Goal: Check status: Check status

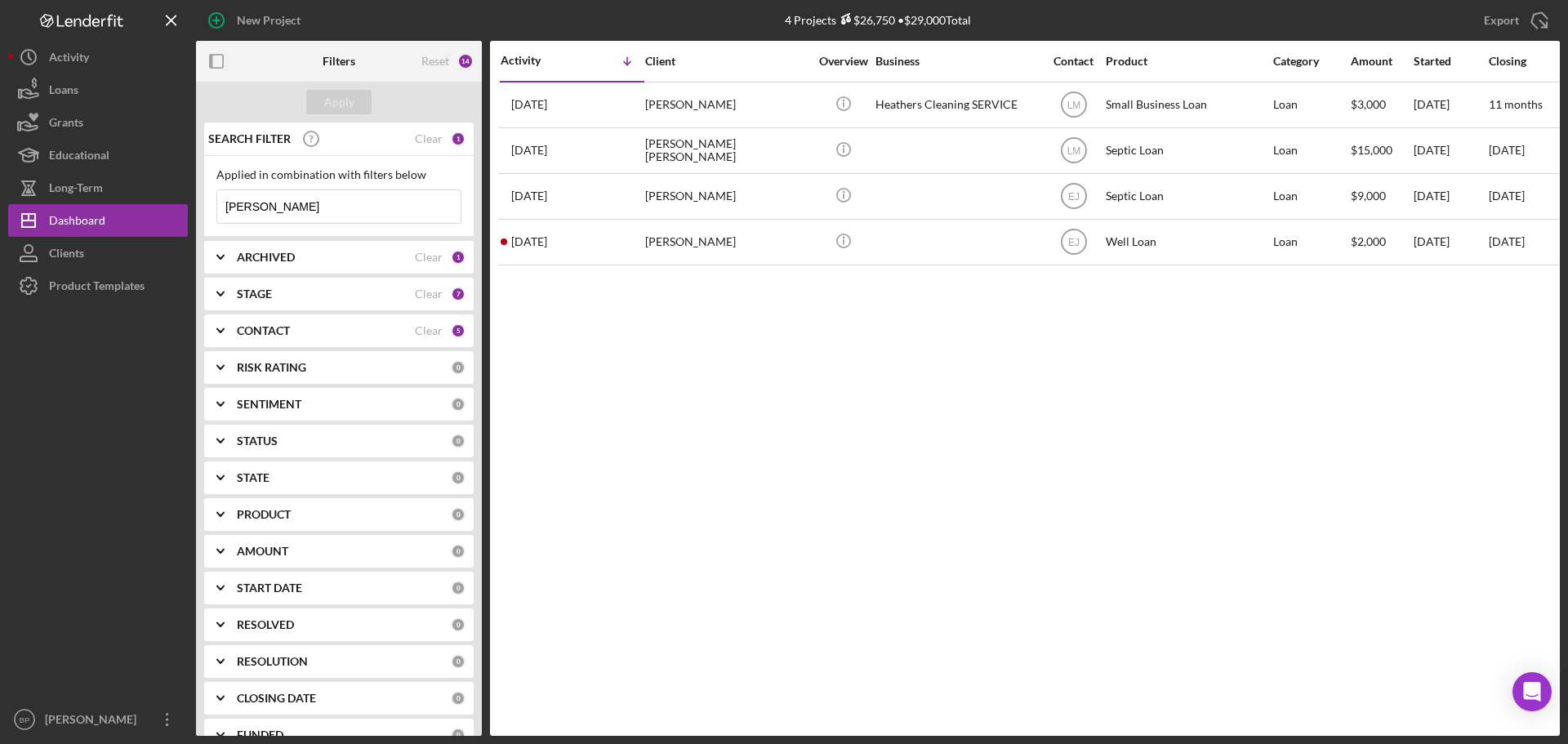
drag, startPoint x: 303, startPoint y: 212, endPoint x: 219, endPoint y: 214, distance: 84.0
click at [219, 214] on input "[PERSON_NAME]" at bounding box center [339, 207] width 243 height 33
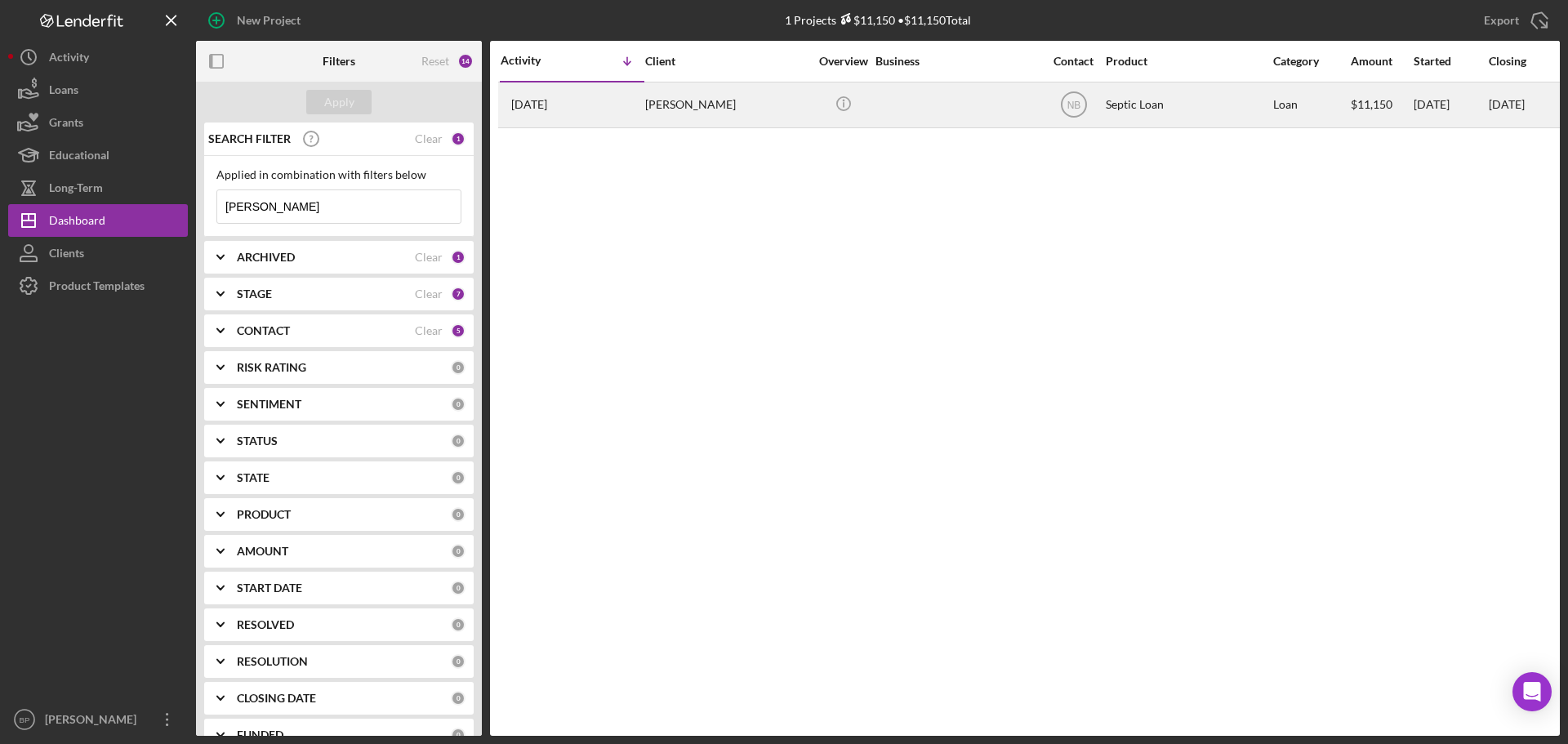
type input "[PERSON_NAME]"
click at [538, 104] on time "[DATE]" at bounding box center [529, 104] width 36 height 13
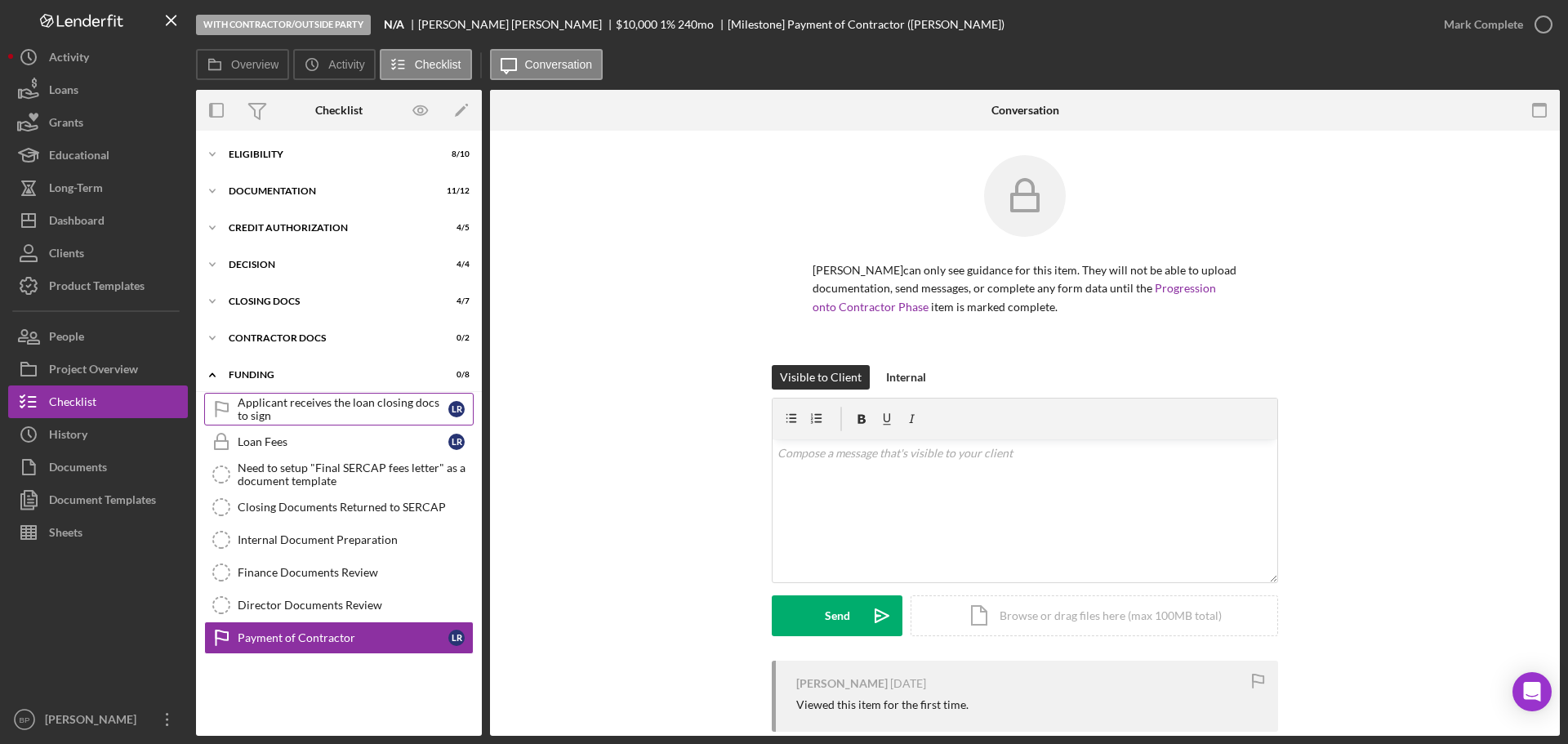
click at [346, 417] on div "Applicant receives the loan closing docs to sign" at bounding box center [343, 409] width 211 height 26
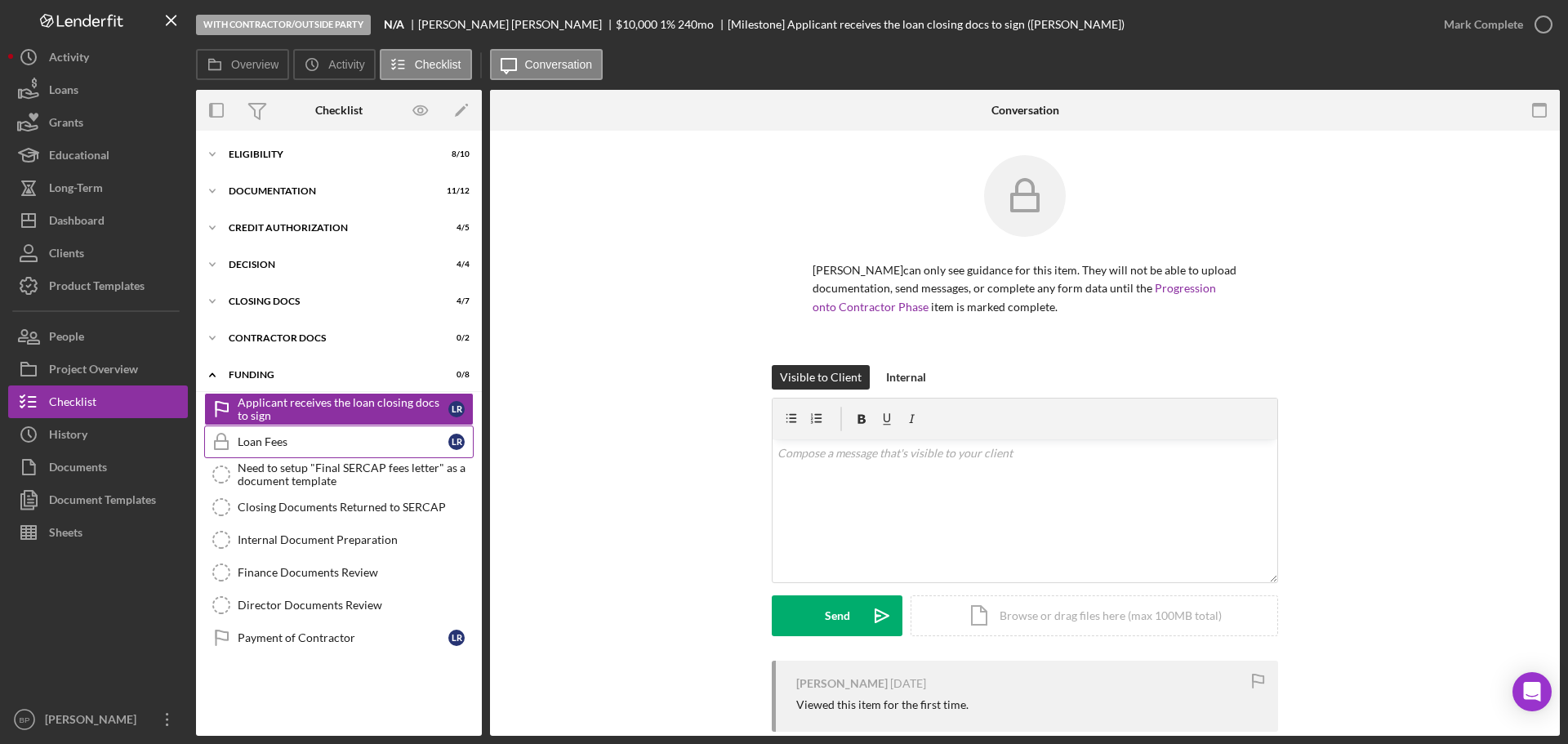
click at [346, 440] on div "Loan Fees" at bounding box center [343, 442] width 211 height 13
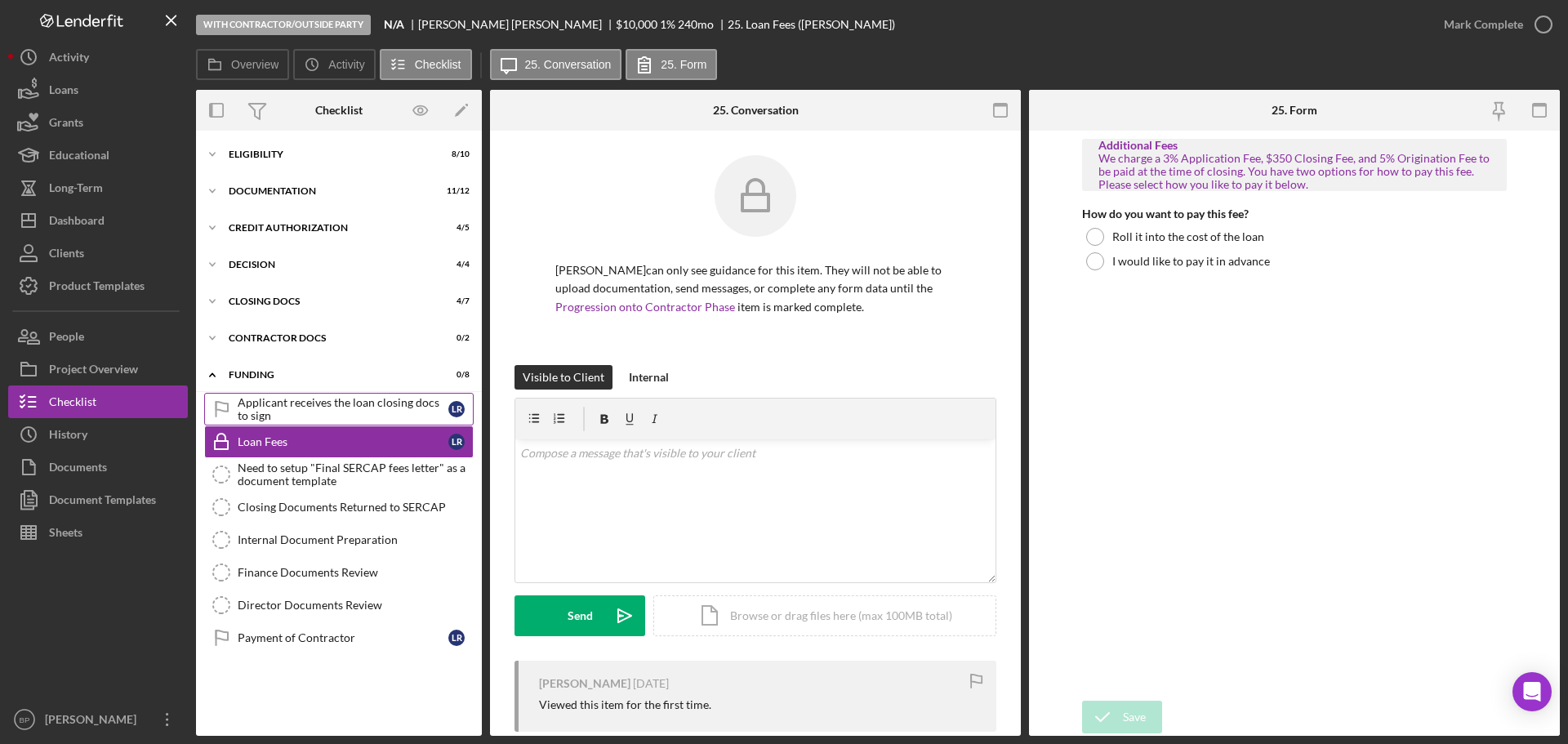
click at [323, 404] on div "Applicant receives the loan closing docs to sign" at bounding box center [343, 409] width 211 height 26
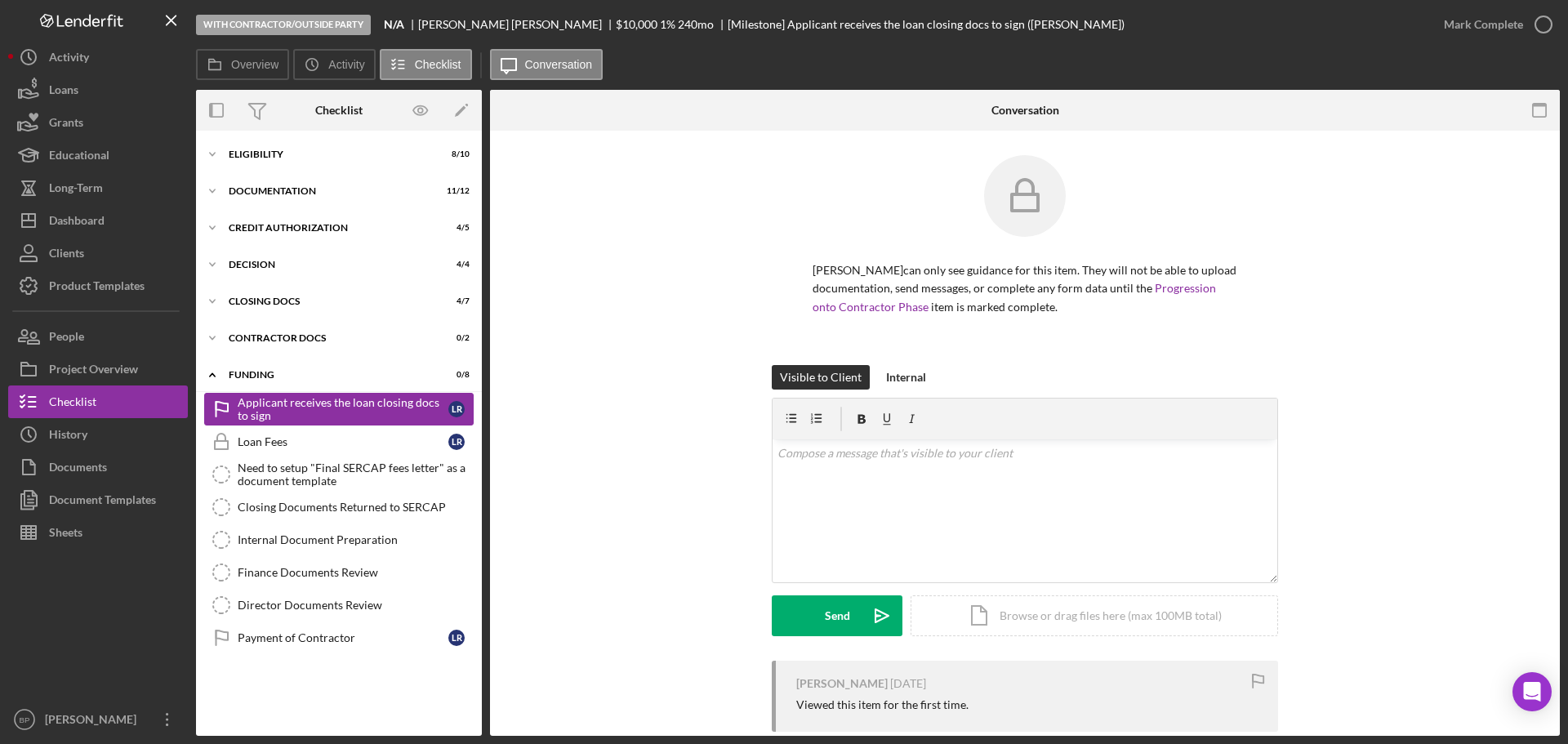
click at [323, 404] on div "Applicant receives the loan closing docs to sign" at bounding box center [343, 409] width 211 height 26
click at [210, 372] on icon "Icon/Expander" at bounding box center [213, 374] width 33 height 33
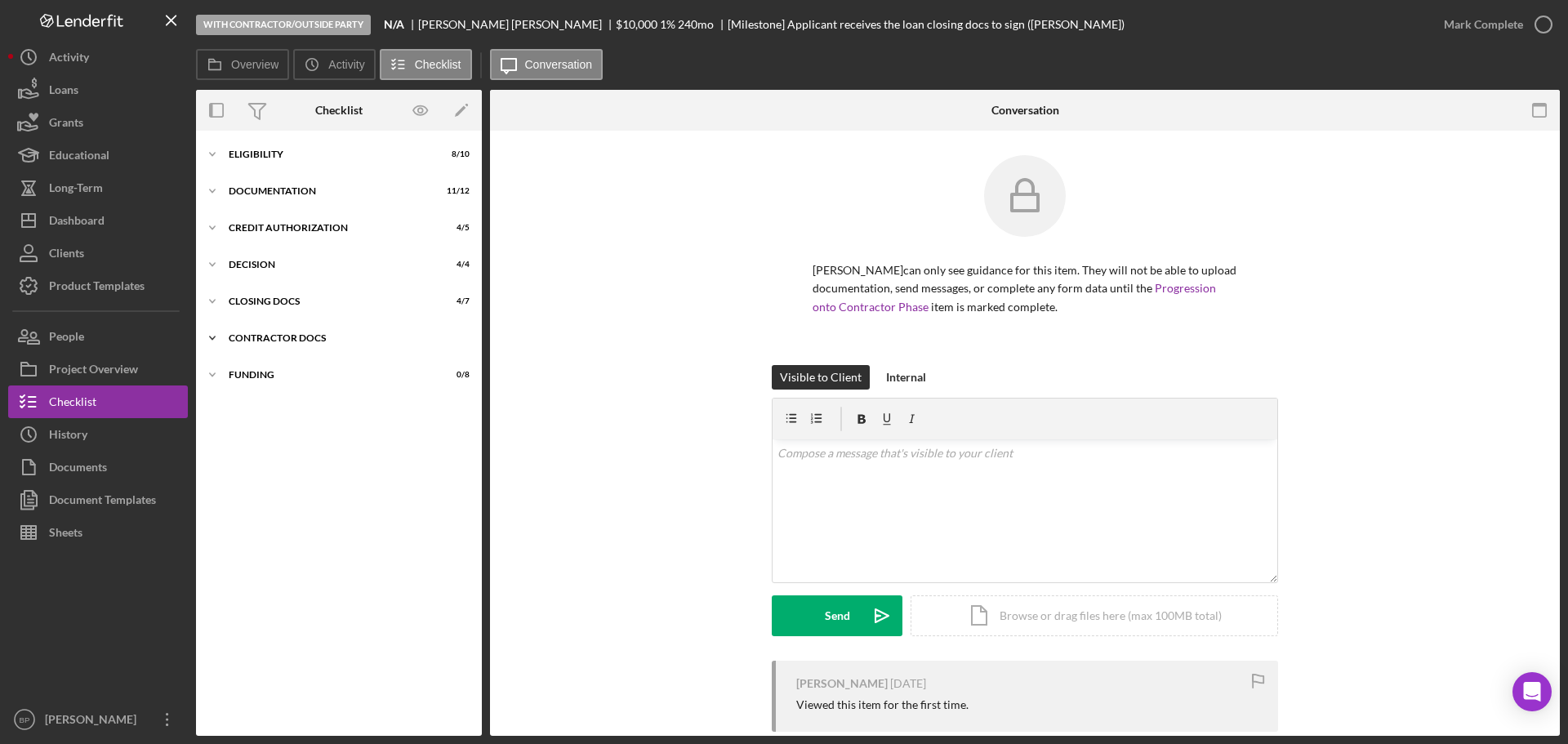
click at [270, 343] on div "Icon/Expander Contractor Docs 0 / 2" at bounding box center [339, 338] width 286 height 33
click at [283, 309] on div "Icon/Expander CLOSING DOCS 4 / 7" at bounding box center [339, 302] width 286 height 33
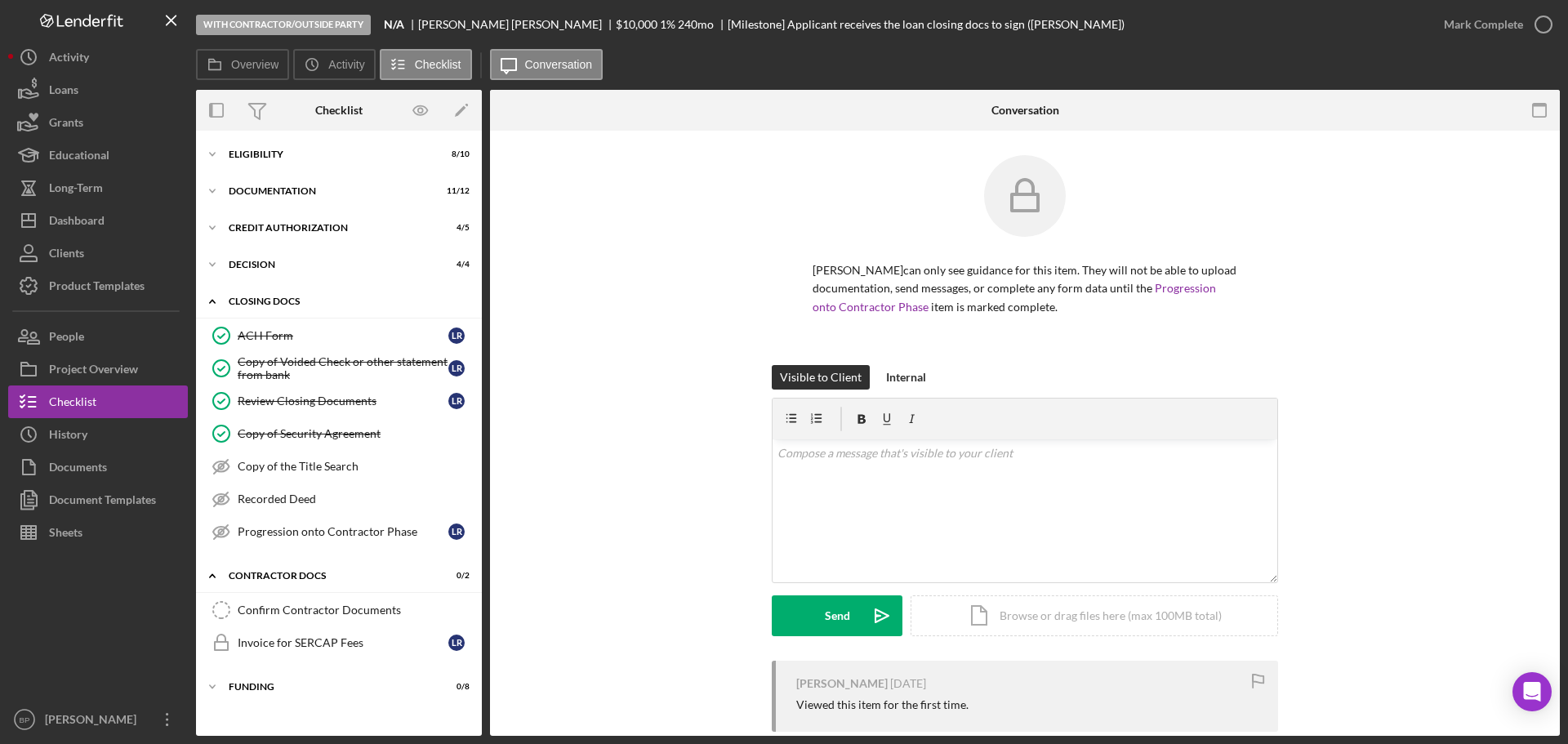
click at [283, 309] on div "Icon/Expander CLOSING DOCS 4 / 7" at bounding box center [339, 302] width 286 height 34
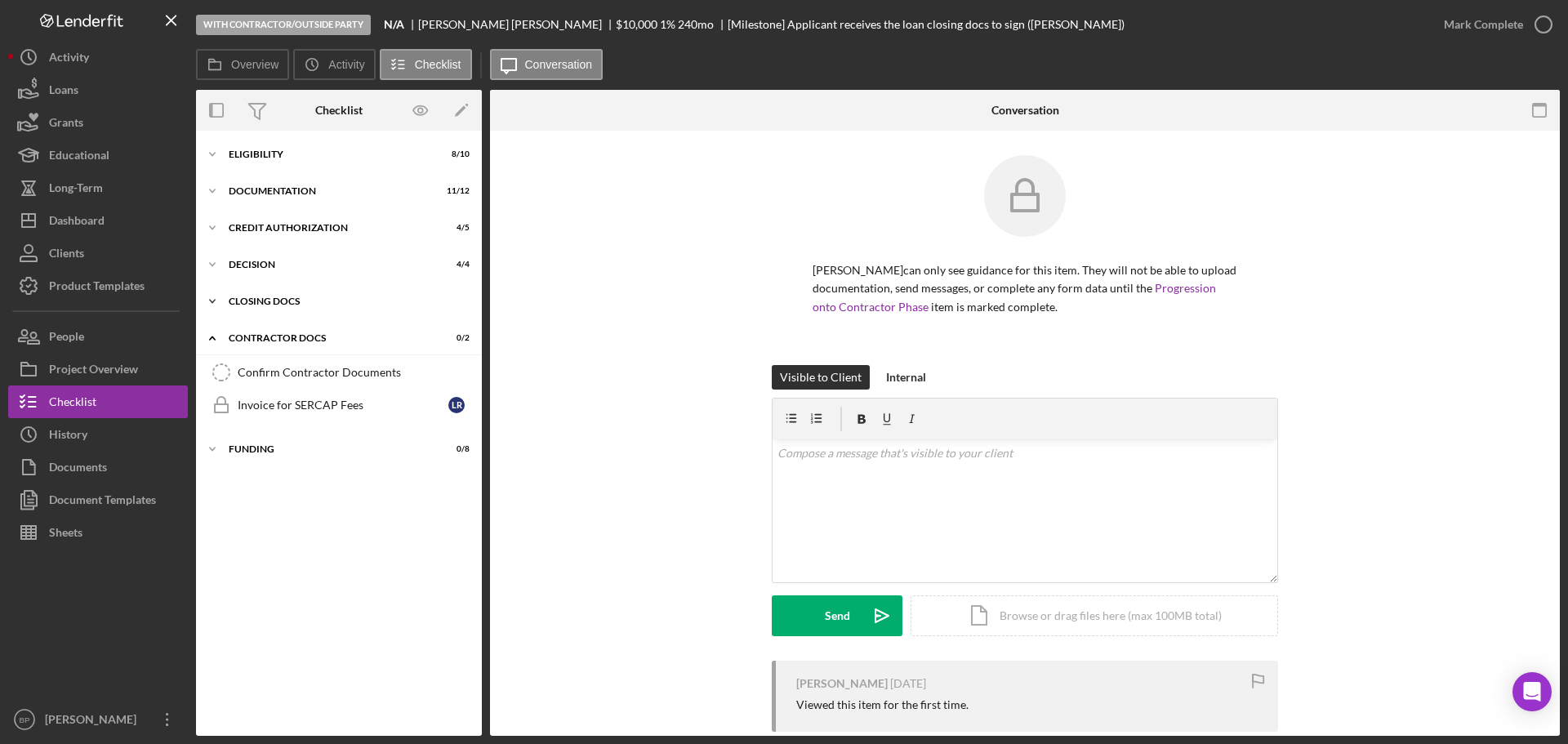
click at [282, 303] on div "CLOSING DOCS" at bounding box center [345, 302] width 233 height 10
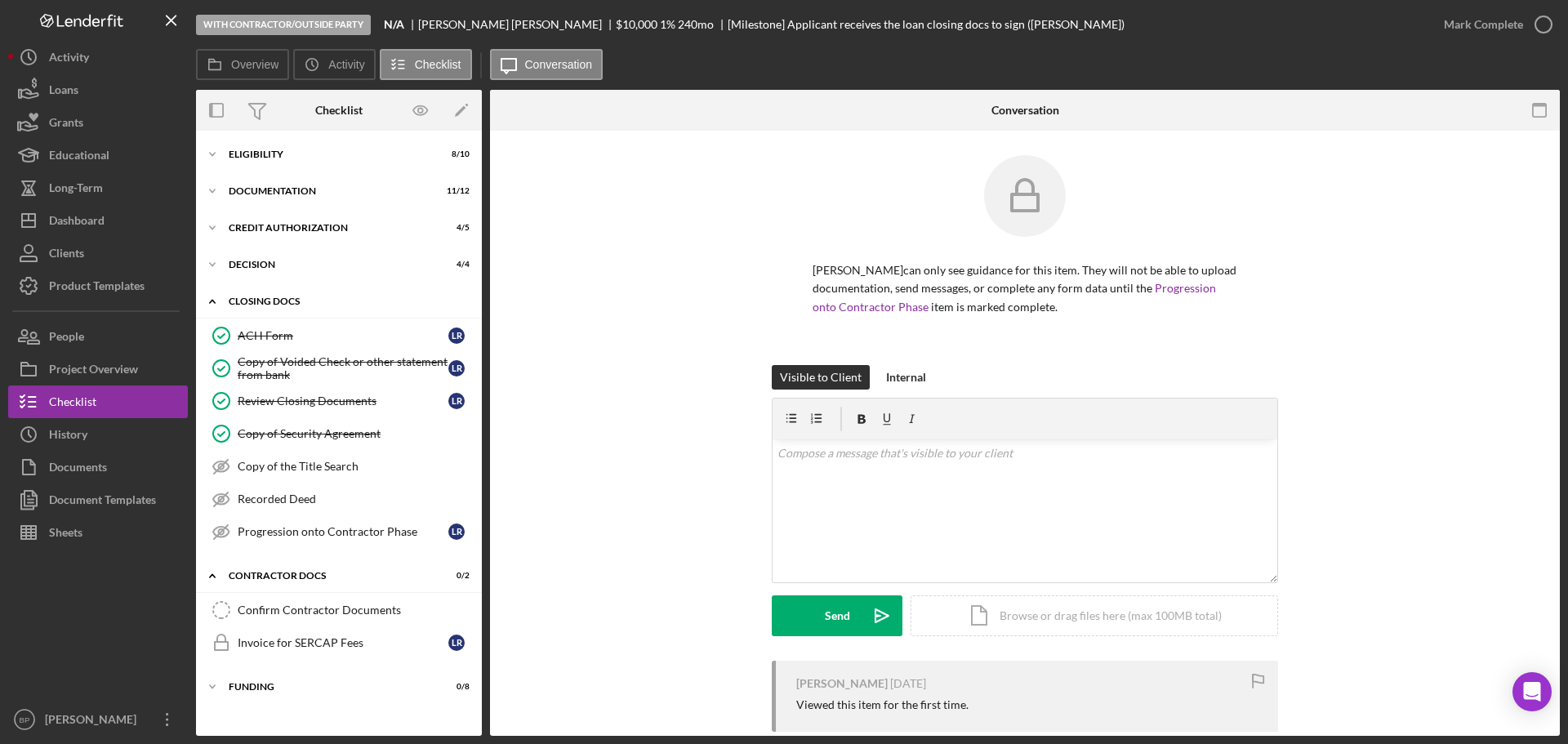
click at [282, 303] on div "CLOSING DOCS" at bounding box center [345, 302] width 233 height 10
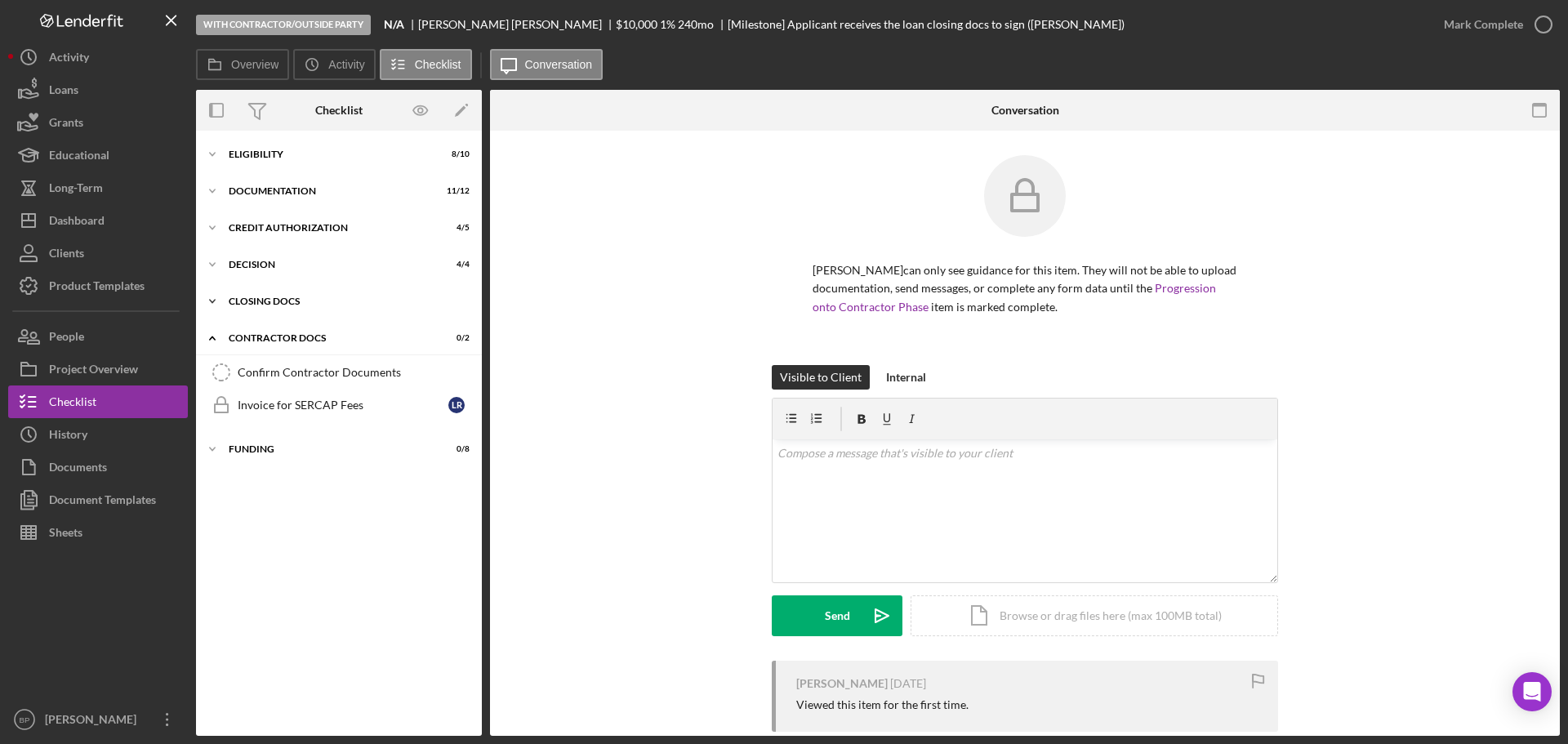
click at [282, 303] on div "CLOSING DOCS" at bounding box center [345, 302] width 233 height 10
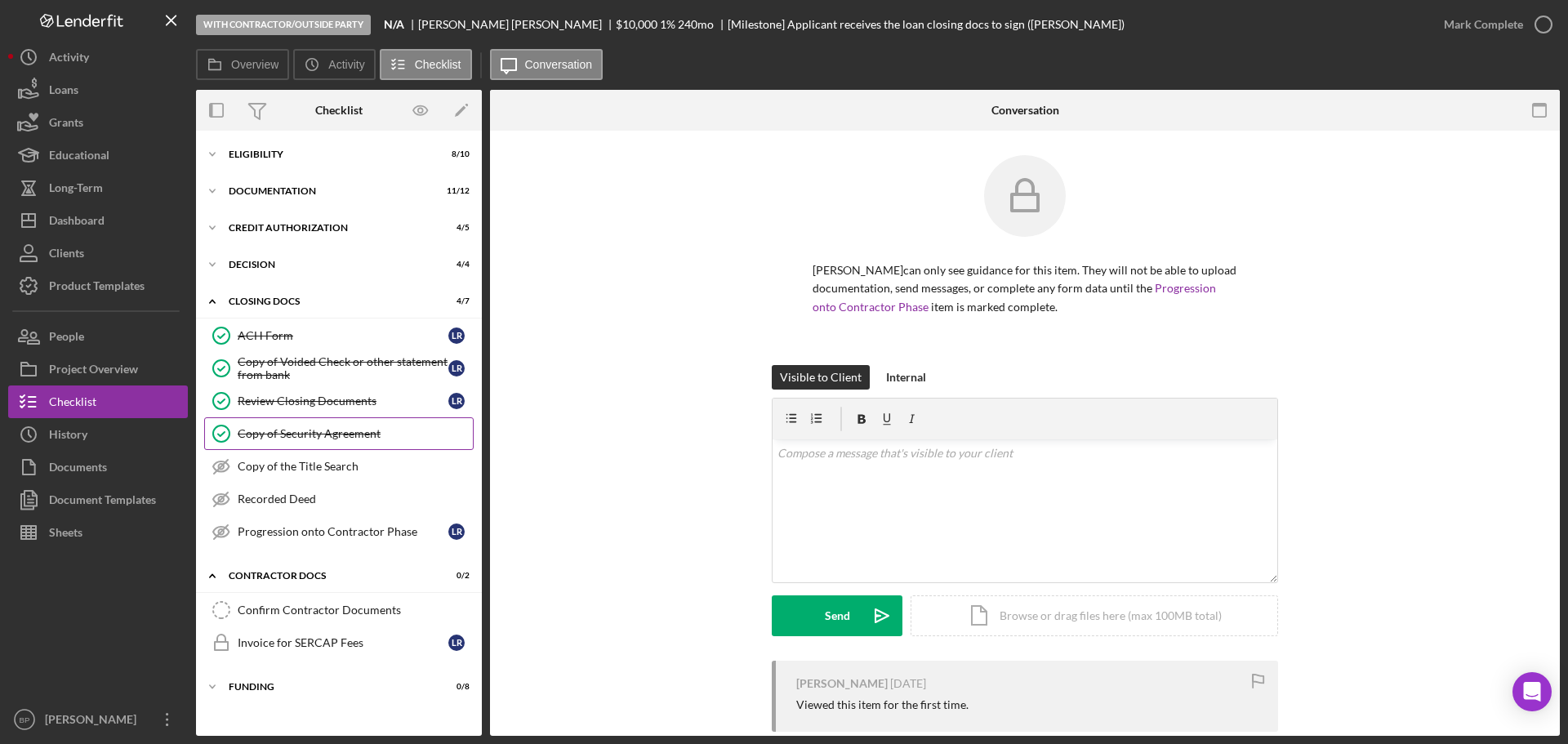
click at [312, 430] on div "Copy of Security Agreement" at bounding box center [355, 434] width 235 height 13
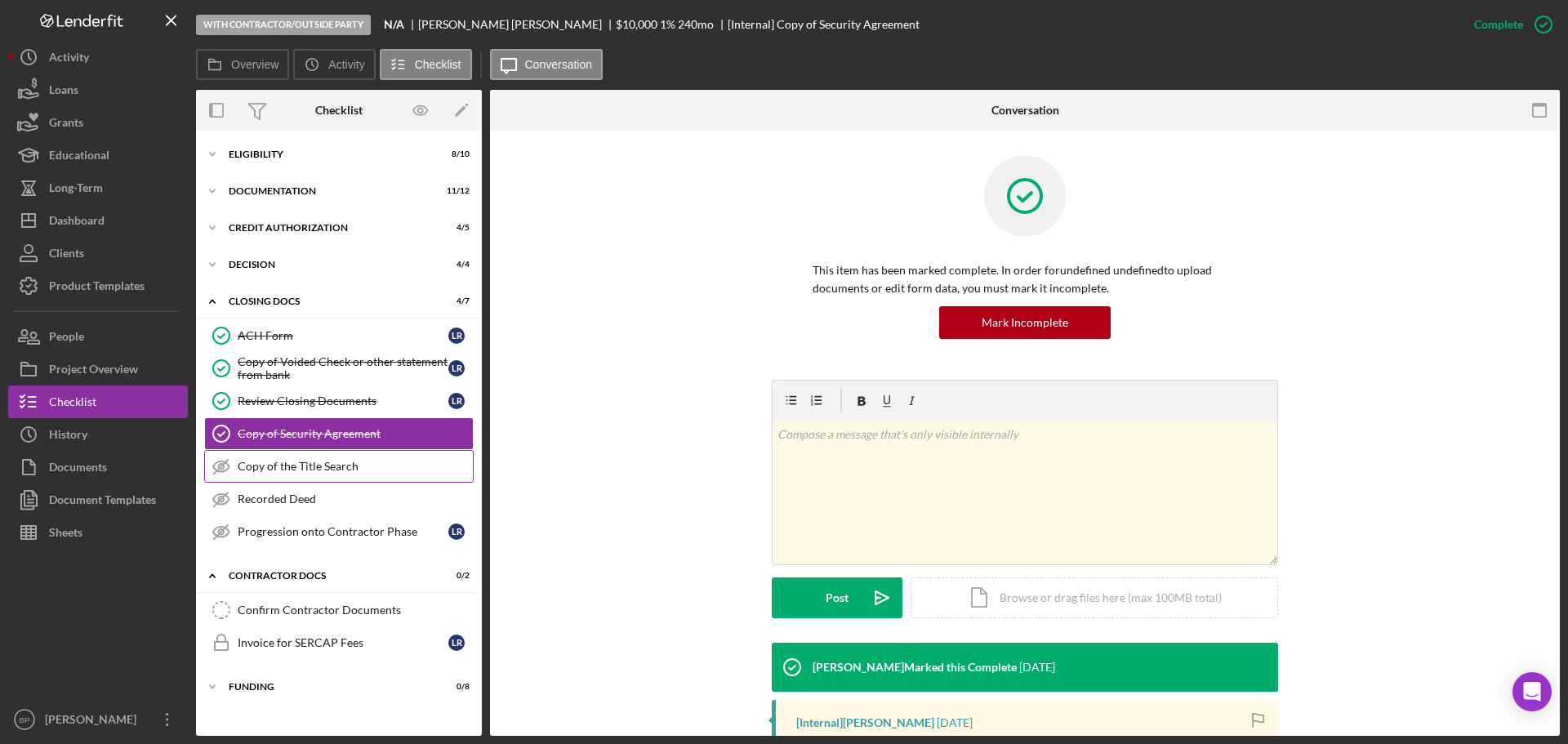
click at [301, 469] on div "Copy of the Title Search" at bounding box center [355, 466] width 235 height 13
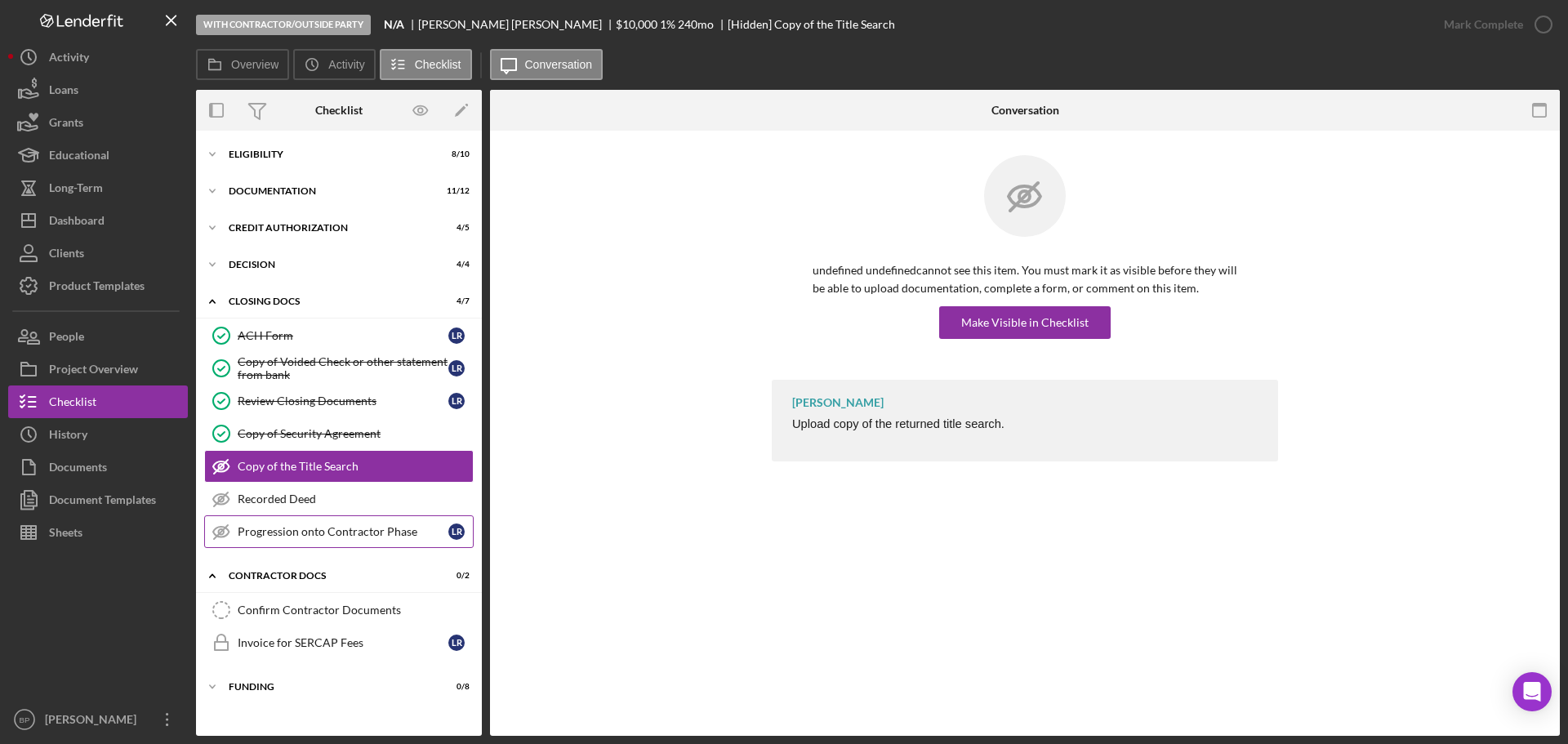
click at [317, 530] on div "Progression onto Contractor Phase" at bounding box center [343, 531] width 211 height 13
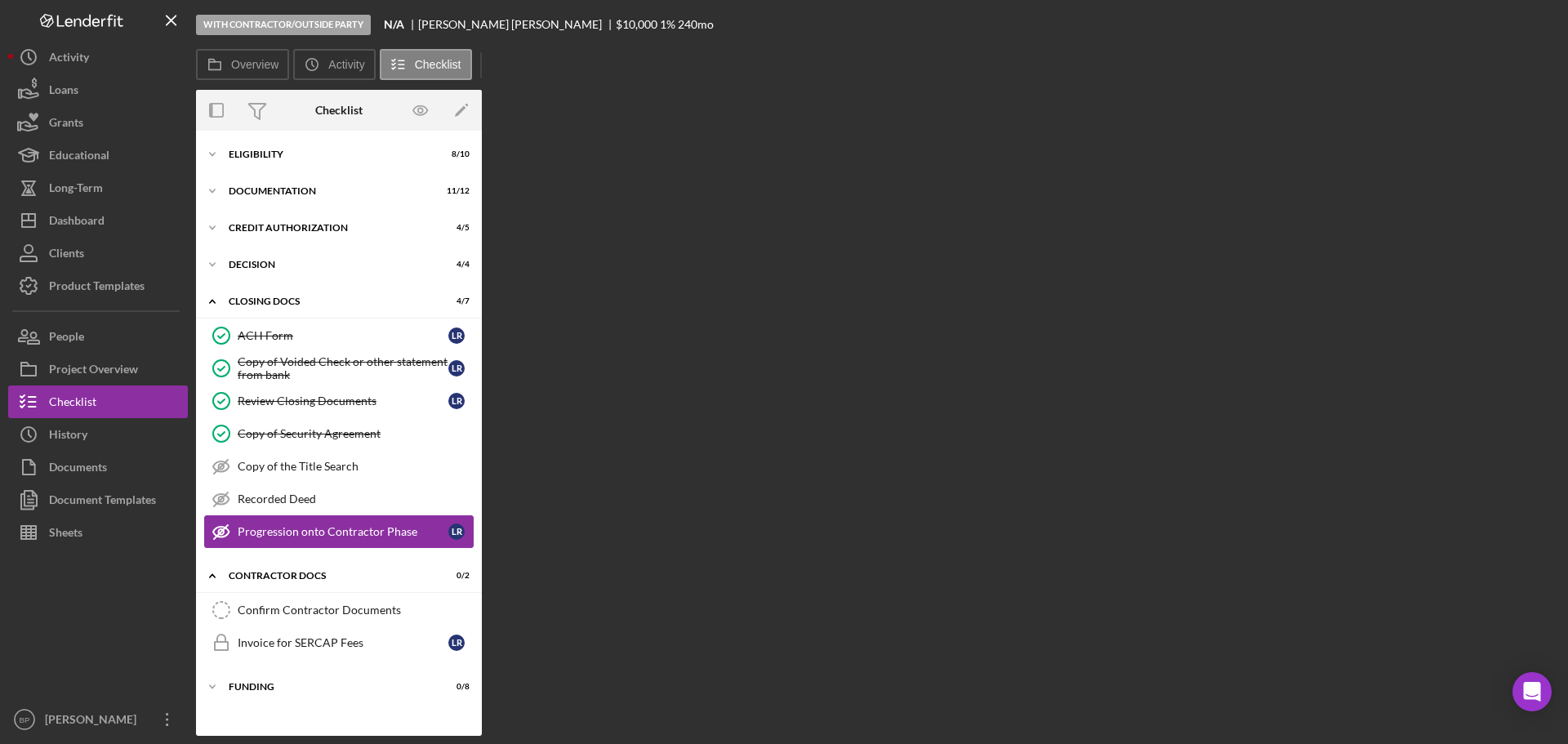
click at [317, 530] on div "Progression onto Contractor Phase" at bounding box center [343, 531] width 211 height 13
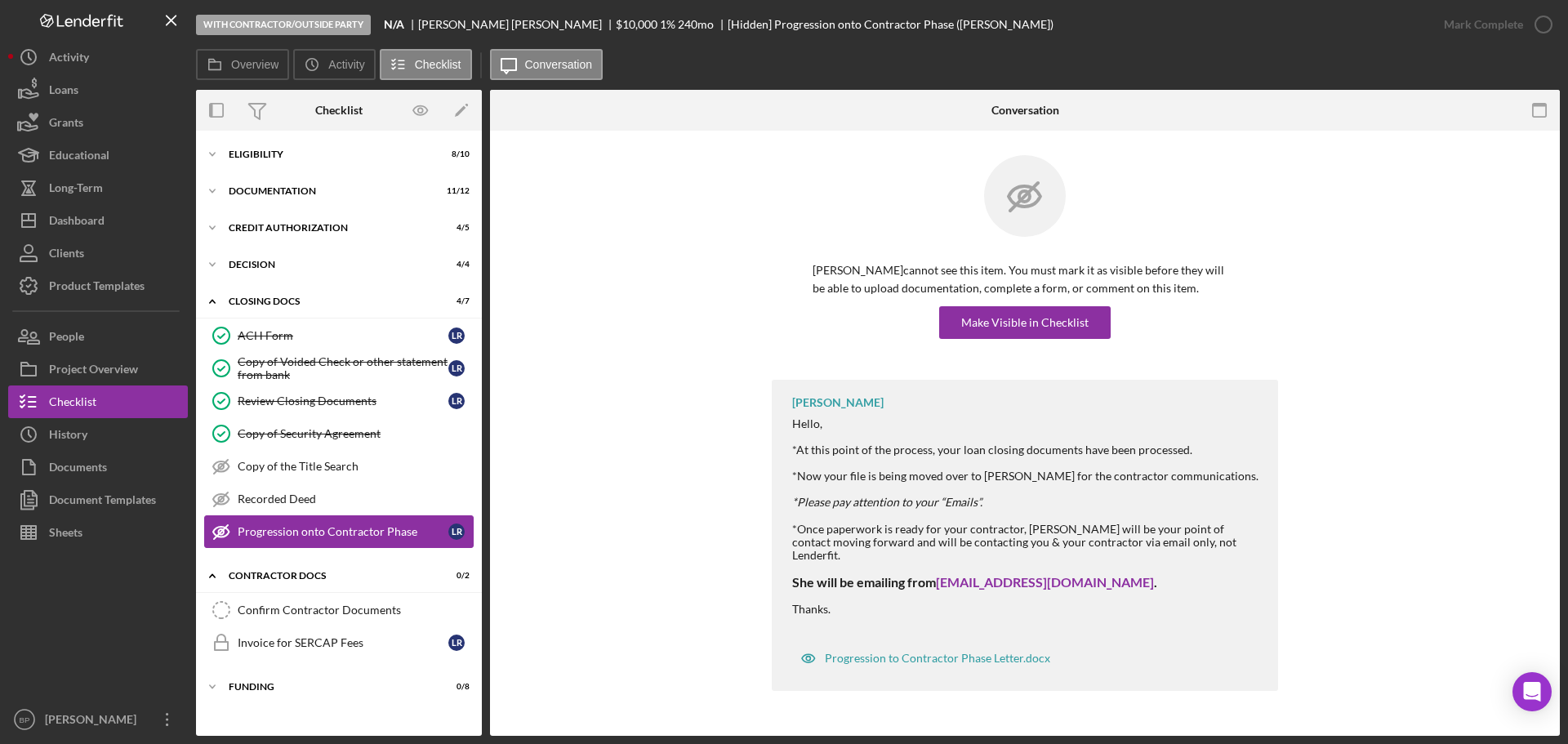
click at [301, 530] on div "Progression onto Contractor Phase" at bounding box center [343, 531] width 211 height 13
click at [256, 573] on div "Contractor Docs" at bounding box center [345, 575] width 233 height 10
click at [216, 575] on icon "Icon/Expander" at bounding box center [213, 575] width 33 height 33
click at [253, 298] on div "CLOSING DOCS" at bounding box center [345, 302] width 233 height 10
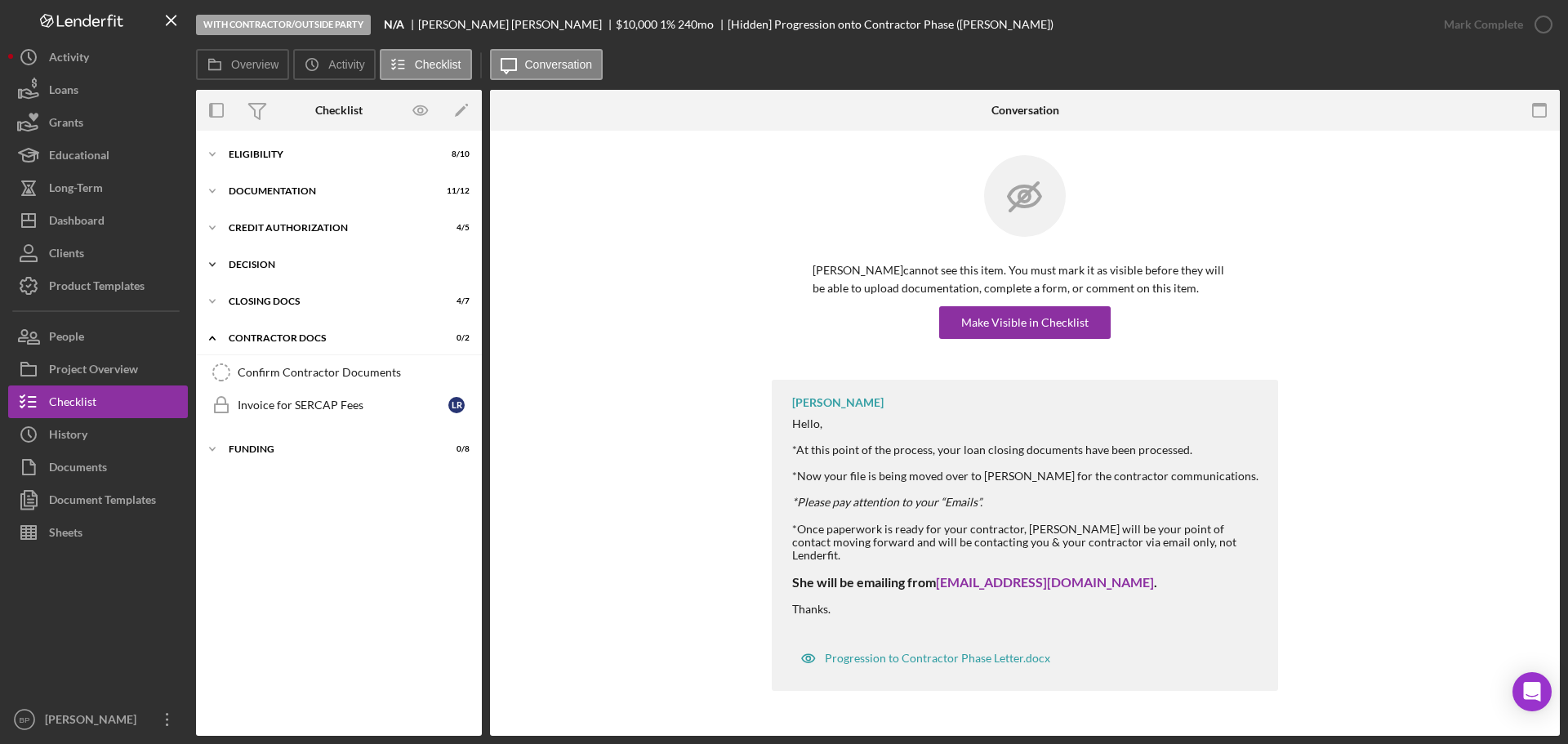
click at [245, 264] on div "Decision" at bounding box center [345, 264] width 233 height 10
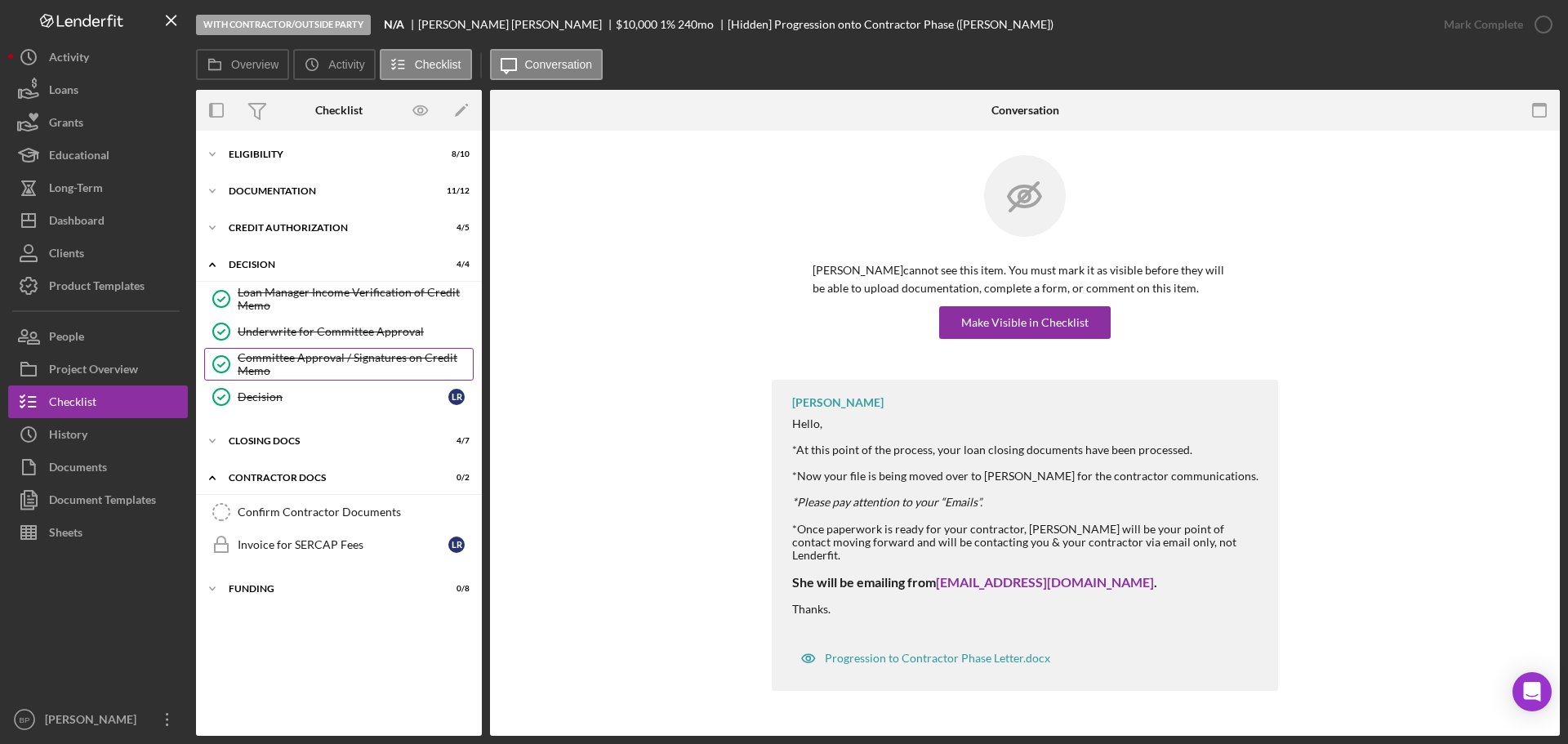
click at [291, 369] on div "Committee Approval / Signatures on Credit Memo" at bounding box center [355, 364] width 235 height 26
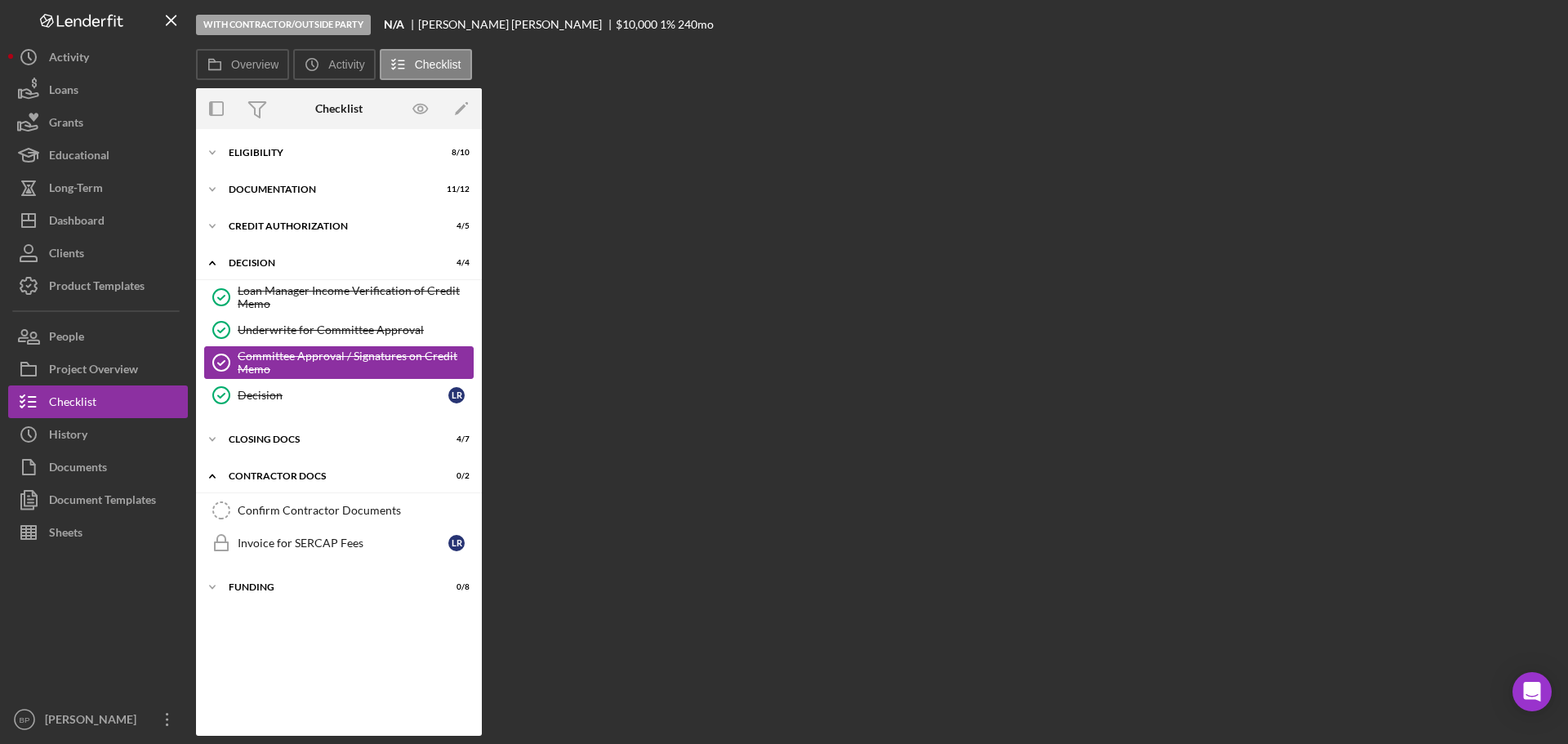
click at [291, 369] on div "Committee Approval / Signatures on Credit Memo" at bounding box center [355, 362] width 235 height 26
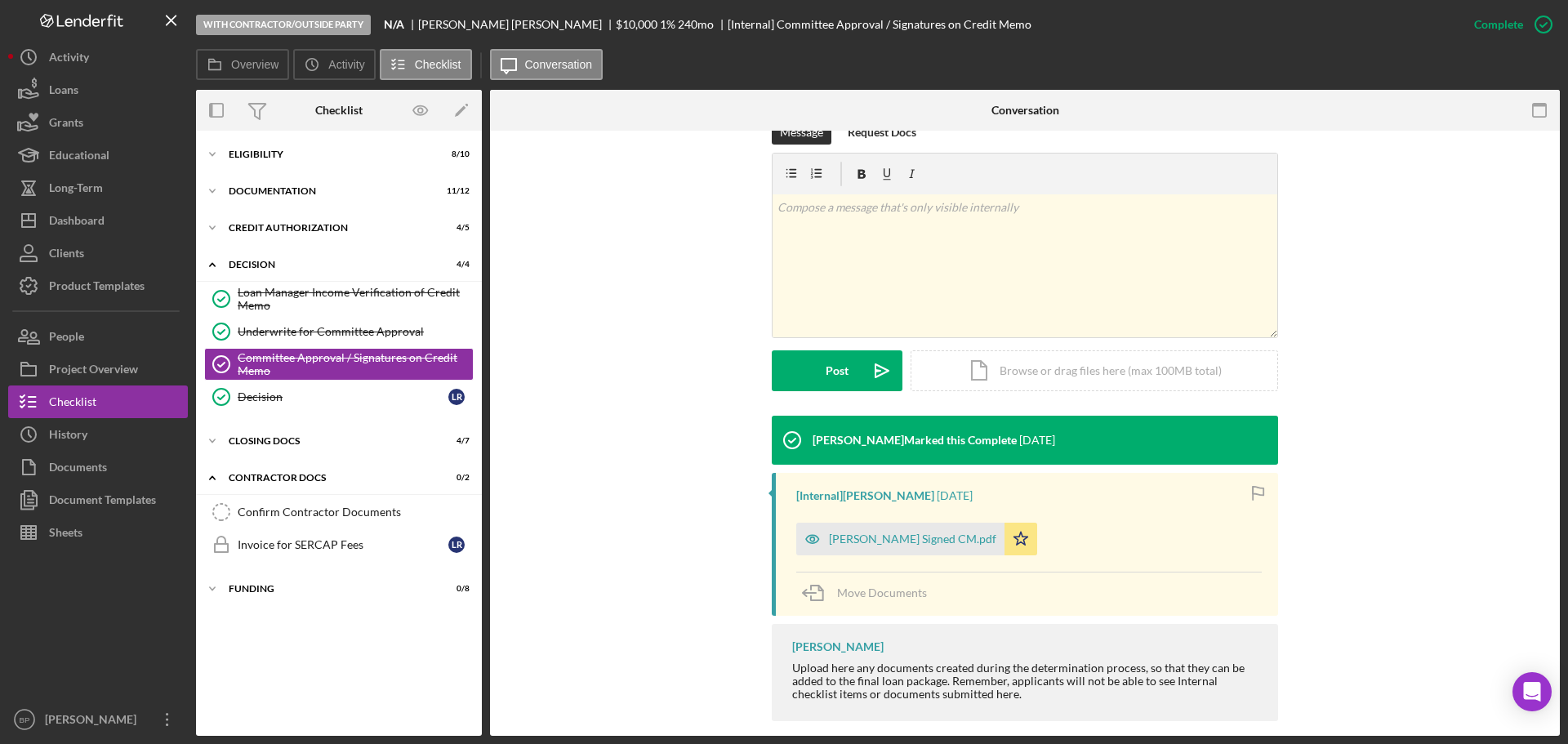
scroll to position [278, 0]
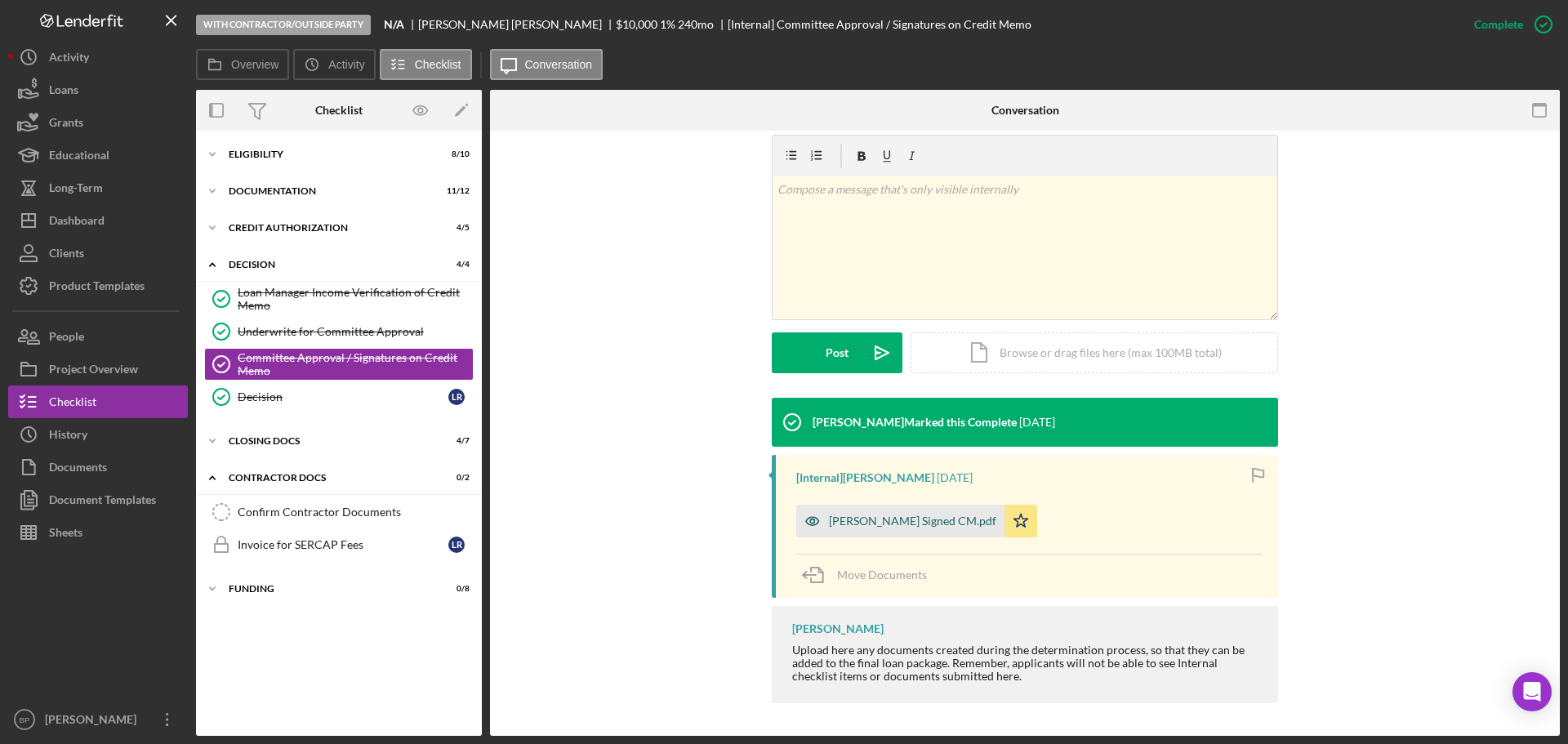
click at [900, 528] on div "[PERSON_NAME] Signed CM.pdf" at bounding box center [900, 521] width 208 height 33
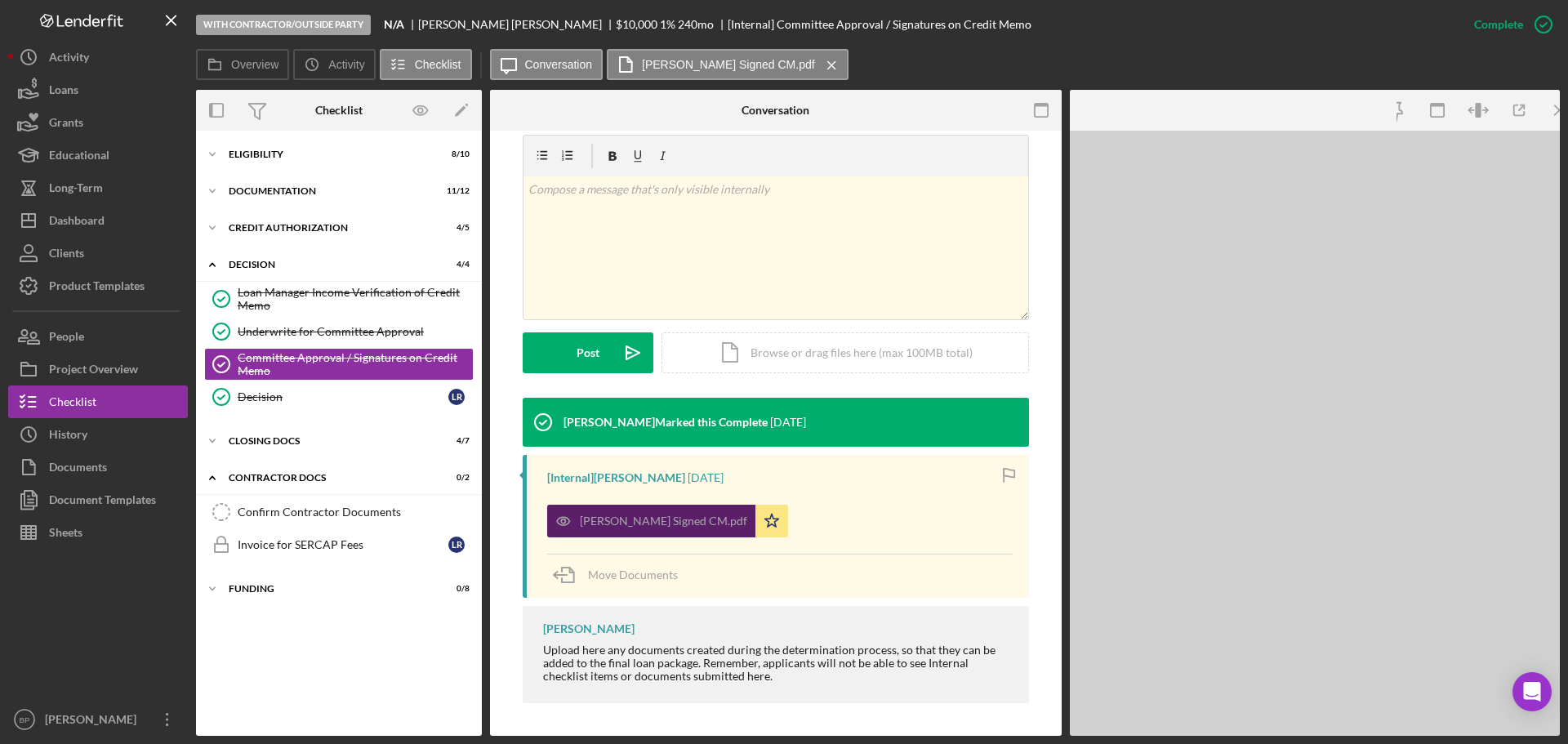
click at [900, 528] on div "[PERSON_NAME] Signed CM.pdf Icon/Star" at bounding box center [779, 517] width 465 height 41
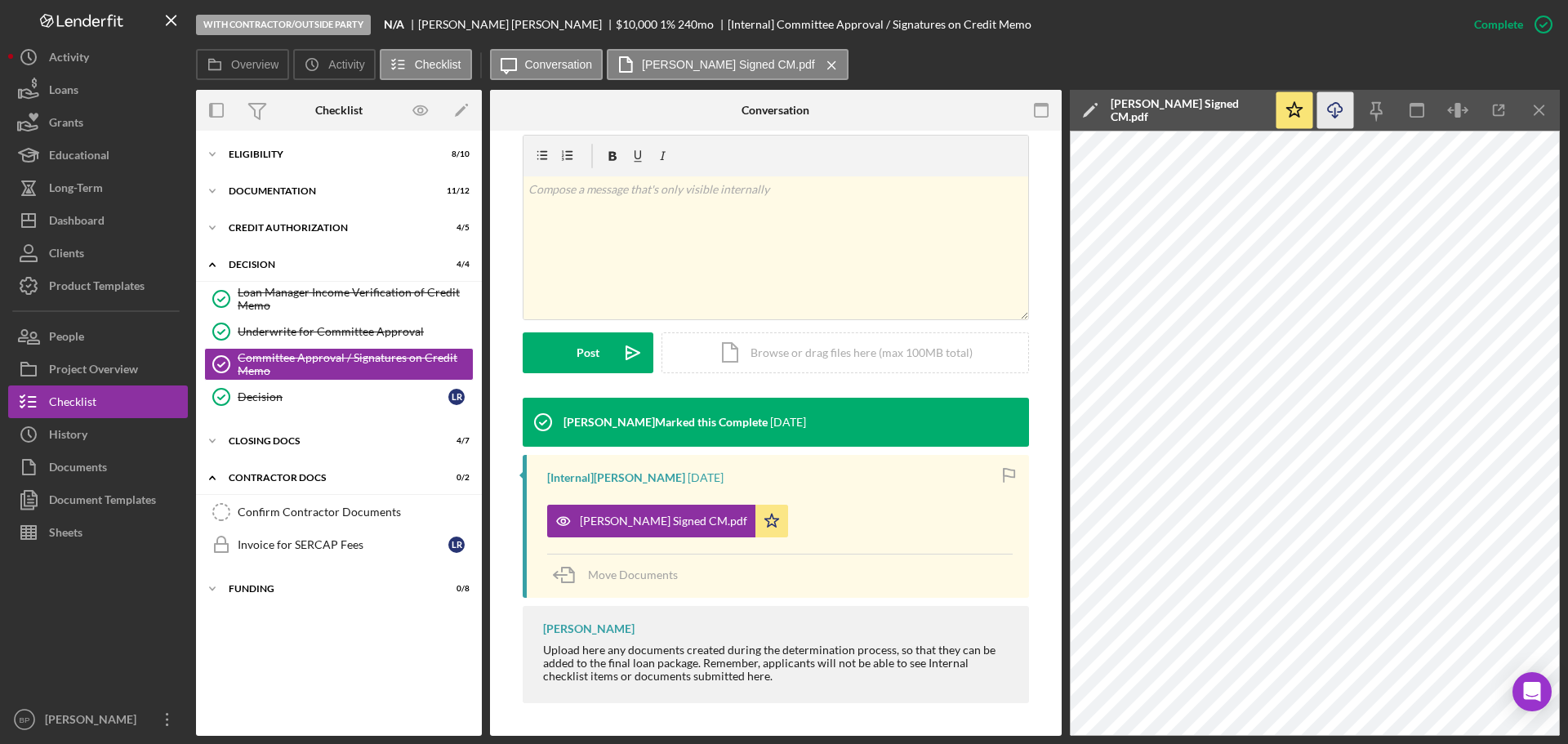
click at [1333, 108] on icon "Icon/Download" at bounding box center [1335, 110] width 36 height 36
click at [1531, 108] on icon "Icon/Menu Close" at bounding box center [1539, 110] width 36 height 36
